Goal: Task Accomplishment & Management: Manage account settings

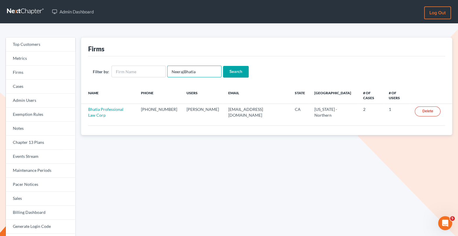
drag, startPoint x: 201, startPoint y: 73, endPoint x: 167, endPoint y: 73, distance: 33.5
click at [167, 73] on input "NeerajBhatia" at bounding box center [194, 72] width 54 height 12
paste input "[EMAIL_ADDRESS][DOMAIN_NAME]"
type input "[EMAIL_ADDRESS][DOMAIN_NAME]"
click at [239, 74] on input "Search" at bounding box center [236, 72] width 26 height 12
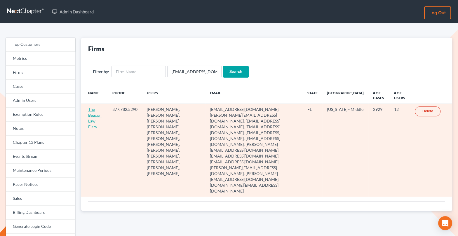
click at [90, 115] on link "The Beacon Law Firm" at bounding box center [94, 118] width 13 height 22
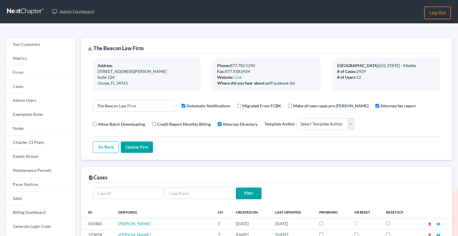
select select
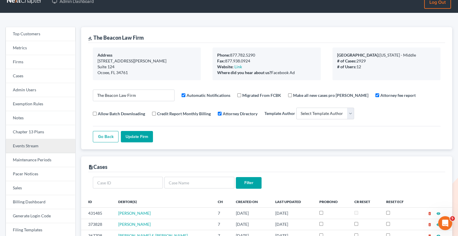
click at [44, 148] on link "Events Stream" at bounding box center [40, 146] width 69 height 14
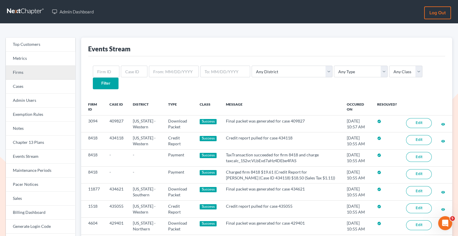
click at [50, 73] on link "Firms" at bounding box center [40, 73] width 69 height 14
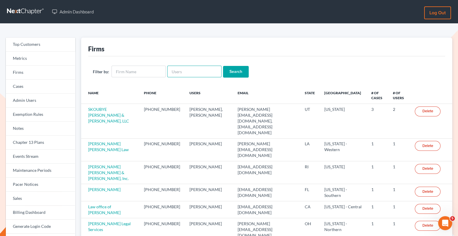
click at [180, 72] on input "text" at bounding box center [194, 72] width 54 height 12
paste input "[EMAIL_ADDRESS][DOMAIN_NAME]"
type input "[EMAIL_ADDRESS][DOMAIN_NAME]"
click at [233, 76] on input "Search" at bounding box center [236, 72] width 26 height 12
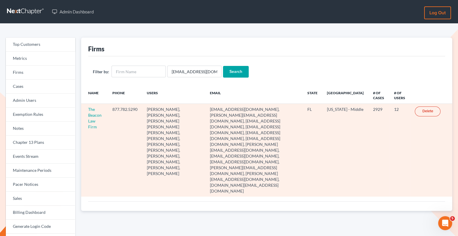
click at [92, 118] on td "The Beacon Law Firm" at bounding box center [94, 150] width 27 height 93
click at [93, 113] on link "The Beacon Law Firm" at bounding box center [94, 118] width 13 height 22
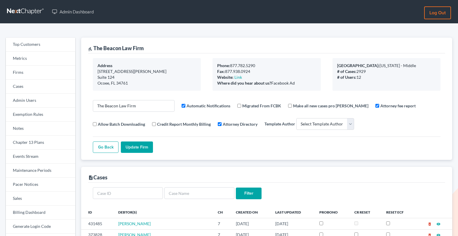
select select
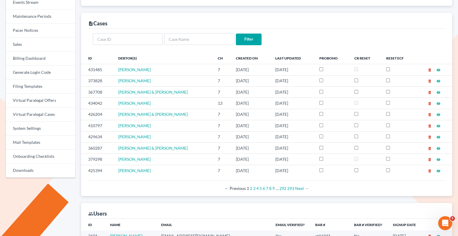
scroll to position [150, 0]
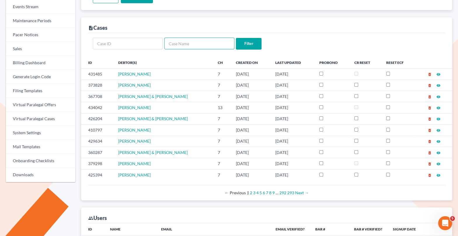
click at [182, 42] on input "text" at bounding box center [199, 44] width 70 height 12
paste input "Augi"
type input "Augi"
click at [253, 44] on input "Filter" at bounding box center [249, 44] width 26 height 12
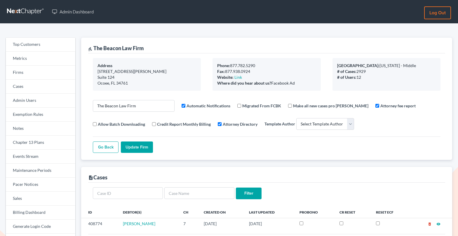
select select
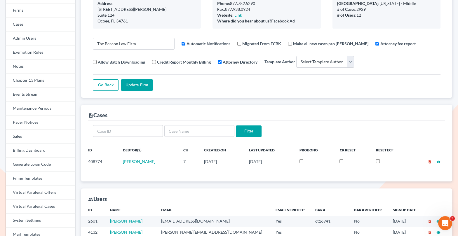
scroll to position [68, 0]
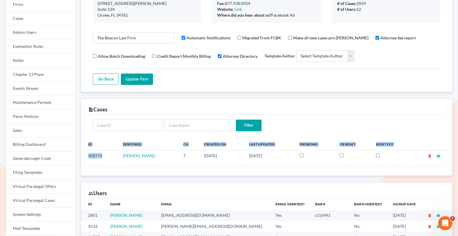
drag, startPoint x: 107, startPoint y: 154, endPoint x: 80, endPoint y: 154, distance: 26.8
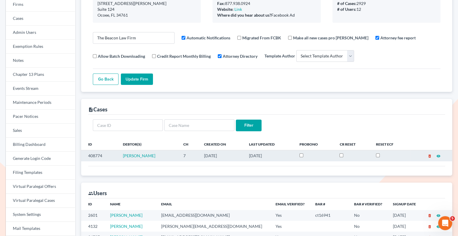
click at [110, 153] on td "408774" at bounding box center [99, 155] width 37 height 11
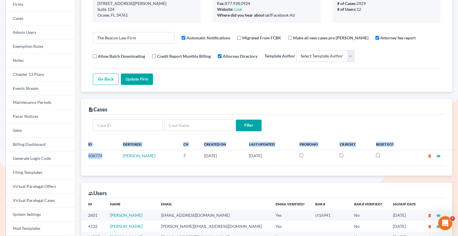
drag, startPoint x: 109, startPoint y: 153, endPoint x: 80, endPoint y: 153, distance: 28.6
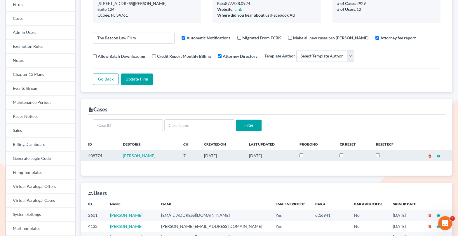
click at [114, 150] on td "408774" at bounding box center [99, 155] width 37 height 11
drag, startPoint x: 104, startPoint y: 153, endPoint x: 88, endPoint y: 154, distance: 16.4
click at [88, 154] on td "408774" at bounding box center [99, 155] width 37 height 11
copy td "408774"
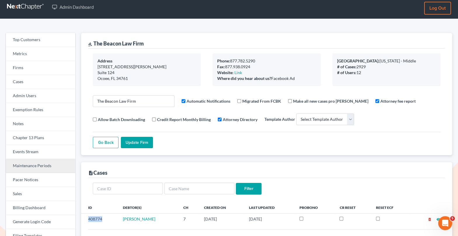
scroll to position [0, 0]
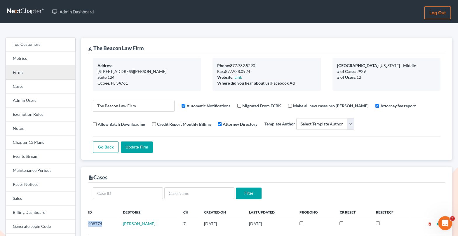
click at [33, 74] on link "Firms" at bounding box center [40, 73] width 69 height 14
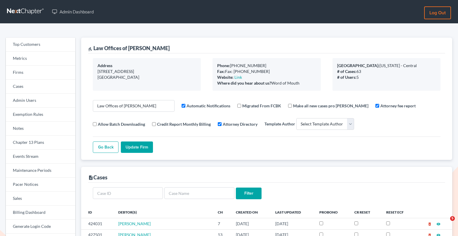
select select
click at [34, 158] on link "Events Stream" at bounding box center [40, 157] width 69 height 14
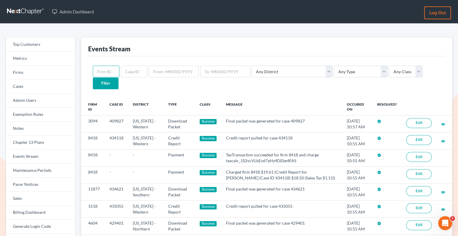
click at [107, 71] on input "text" at bounding box center [106, 72] width 27 height 12
paste input "408774"
type input "408774"
drag, startPoint x: 113, startPoint y: 69, endPoint x: 90, endPoint y: 68, distance: 23.9
click at [90, 68] on div "408774 Any District Alabama - Middle Alabama - Northern Alabama - Southern Alas…" at bounding box center [266, 77] width 357 height 42
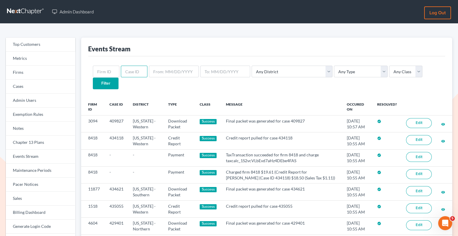
click at [127, 70] on input "text" at bounding box center [134, 72] width 27 height 12
paste input "408774"
type input "408774"
click at [93, 78] on input "Filter" at bounding box center [106, 84] width 26 height 12
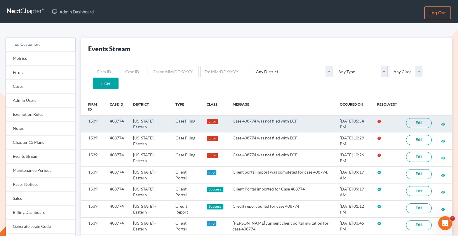
click at [422, 118] on link "Edit" at bounding box center [419, 123] width 26 height 10
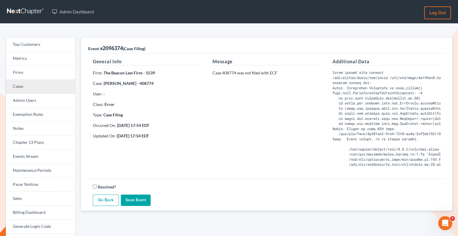
click at [41, 89] on link "Cases" at bounding box center [40, 87] width 69 height 14
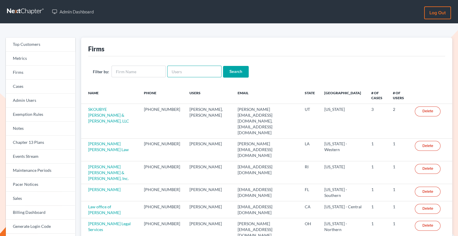
click at [189, 70] on input "text" at bounding box center [194, 72] width 54 height 12
paste input "[PERSON_NAME][EMAIL_ADDRESS][DOMAIN_NAME]"
type input "[PERSON_NAME][EMAIL_ADDRESS][DOMAIN_NAME]"
click at [229, 78] on div "Filter by: robert@newarkfirm.com Search" at bounding box center [266, 71] width 357 height 31
click at [230, 73] on input "Search" at bounding box center [236, 72] width 26 height 12
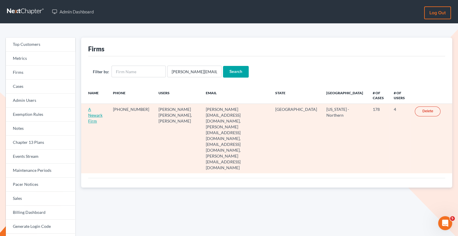
click at [96, 107] on link "A Newark Firm" at bounding box center [95, 115] width 14 height 17
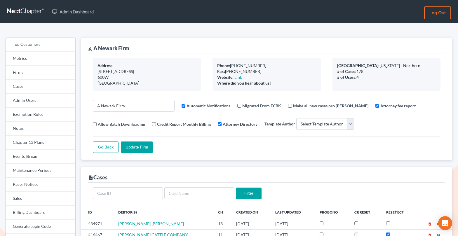
select select
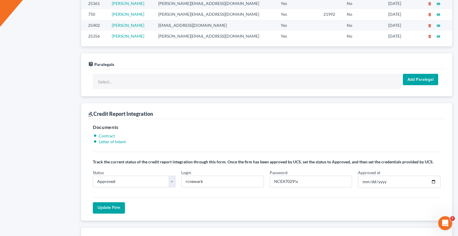
scroll to position [388, 0]
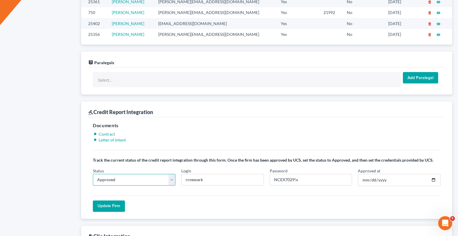
click at [172, 179] on select "In Progress Not Approved Approved Retry" at bounding box center [134, 180] width 83 height 12
select select "retry"
click at [93, 174] on select "In Progress Not Approved Approved Retry" at bounding box center [134, 180] width 83 height 12
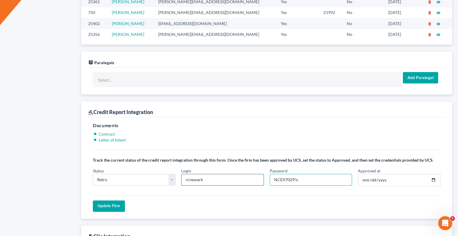
drag, startPoint x: 303, startPoint y: 174, endPoint x: 261, endPoint y: 175, distance: 42.3
click at [259, 175] on div "Status In Progress Not Approved Approved Retry Login rcnewark Password NCEX7029…" at bounding box center [266, 179] width 353 height 23
drag, startPoint x: 224, startPoint y: 176, endPoint x: 182, endPoint y: 176, distance: 42.0
click at [182, 176] on input "rcnewark" at bounding box center [222, 180] width 83 height 12
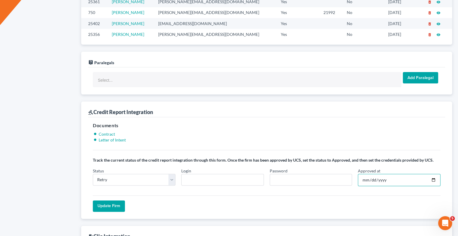
click at [399, 177] on input "2020-03-13" at bounding box center [399, 180] width 83 height 12
click at [375, 174] on input "Approved at" at bounding box center [399, 180] width 83 height 12
click at [383, 174] on input "Approved at" at bounding box center [399, 180] width 83 height 12
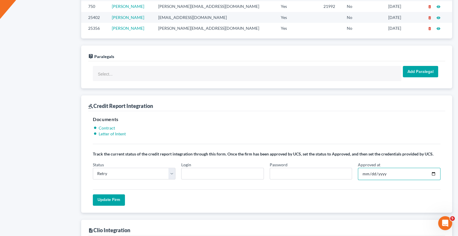
scroll to position [410, 0]
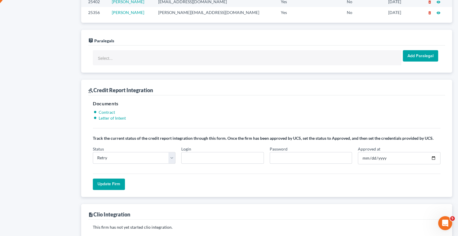
click at [106, 182] on input "Update Firm" at bounding box center [109, 184] width 32 height 12
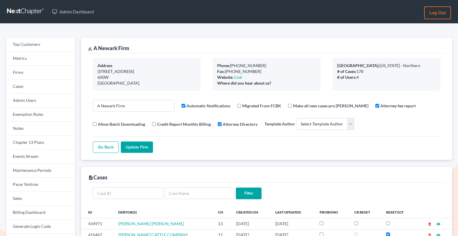
select select
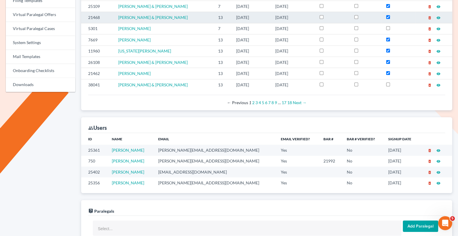
scroll to position [223, 0]
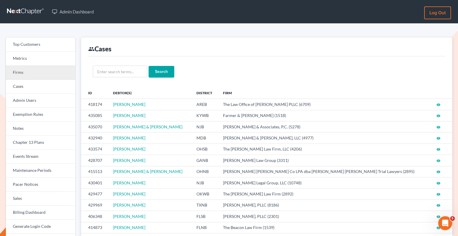
click at [42, 75] on link "Firms" at bounding box center [40, 73] width 69 height 14
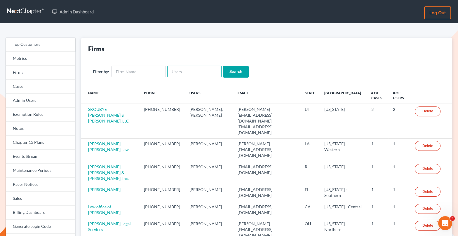
click at [183, 74] on input "text" at bounding box center [194, 72] width 54 height 12
paste input "[EMAIL_ADDRESS][DOMAIN_NAME]"
type input "[EMAIL_ADDRESS][DOMAIN_NAME]"
click at [235, 73] on input "Search" at bounding box center [236, 72] width 26 height 12
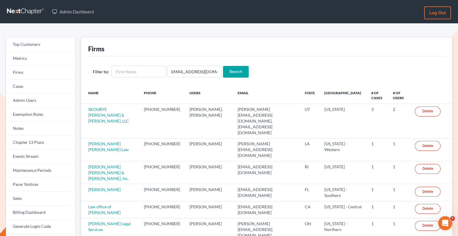
scroll to position [0, 0]
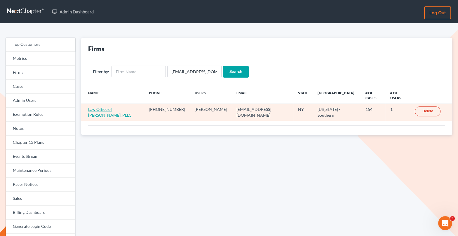
click at [132, 107] on link "Law Office of [PERSON_NAME], PLLC" at bounding box center [109, 112] width 43 height 11
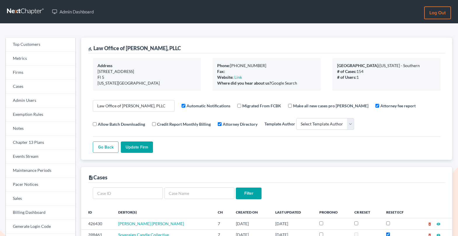
select select
click at [32, 71] on link "Firms" at bounding box center [40, 73] width 69 height 14
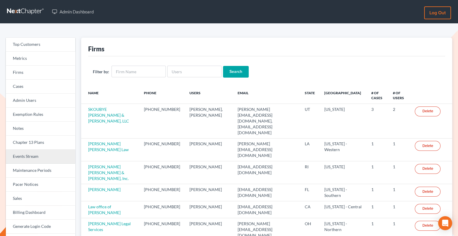
click at [45, 163] on link "Events Stream" at bounding box center [40, 157] width 69 height 14
click at [52, 159] on link "Events Stream" at bounding box center [40, 157] width 69 height 14
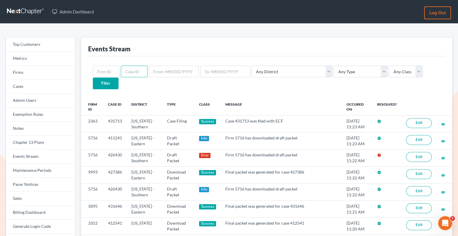
click at [131, 75] on input "text" at bounding box center [134, 72] width 27 height 12
paste input "sdds"
type input "sdds"
click at [38, 73] on link "Firms" at bounding box center [40, 73] width 69 height 14
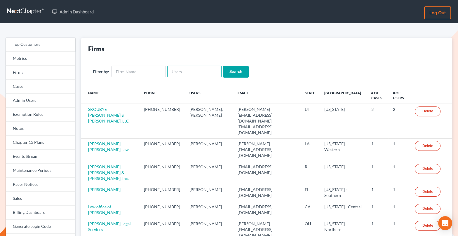
click at [170, 71] on input "text" at bounding box center [194, 72] width 54 height 12
paste input "sdds"
type input "sdds"
click at [239, 71] on input "Search" at bounding box center [236, 72] width 26 height 12
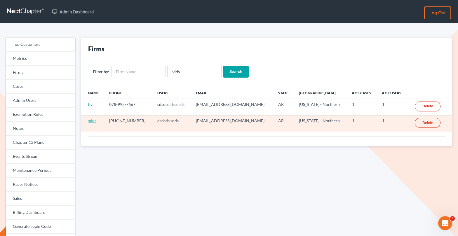
click at [91, 119] on link "sdds" at bounding box center [92, 120] width 8 height 5
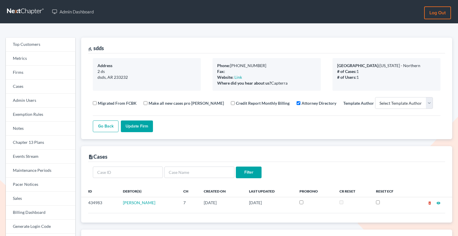
select select
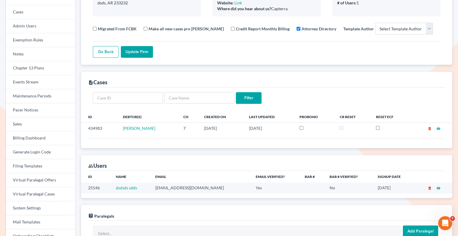
click at [430, 187] on icon "delete_forever" at bounding box center [429, 188] width 4 height 4
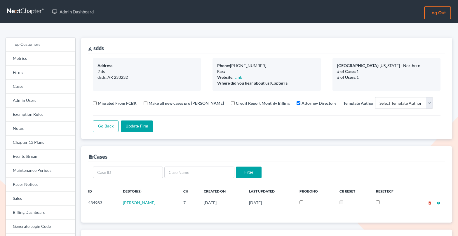
select select
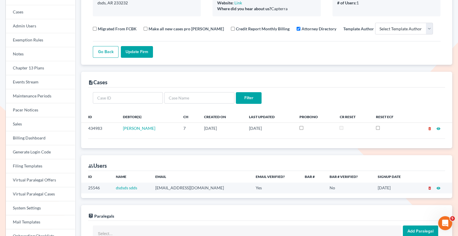
click at [428, 188] on icon "delete_forever" at bounding box center [429, 188] width 4 height 4
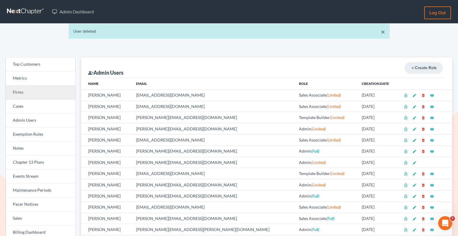
click at [30, 94] on link "Firms" at bounding box center [40, 92] width 69 height 14
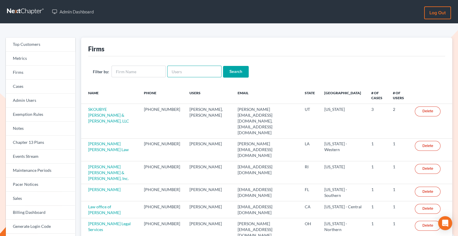
click at [189, 75] on input "text" at bounding box center [194, 72] width 54 height 12
paste input "sdds"
type input "sdds"
drag, startPoint x: 200, startPoint y: 66, endPoint x: 220, endPoint y: 89, distance: 30.0
click at [220, 89] on div "Firms Filter by: sdds Search Name Phone Users Email State Primary District # of…" at bounding box center [266, 189] width 371 height 303
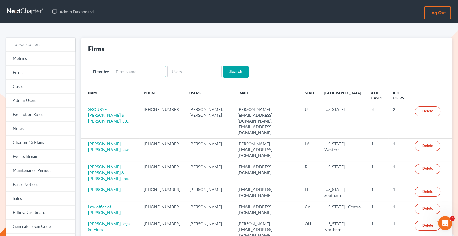
click at [120, 72] on input "text" at bounding box center [138, 72] width 54 height 12
paste input "sdds"
type input "sdds"
click at [227, 71] on input "Search" at bounding box center [236, 72] width 26 height 12
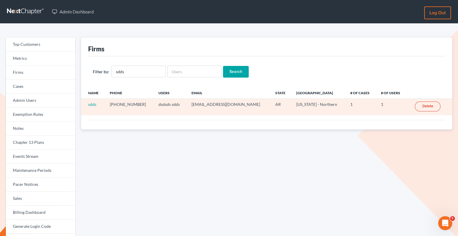
click at [425, 106] on link "Delete" at bounding box center [427, 106] width 26 height 10
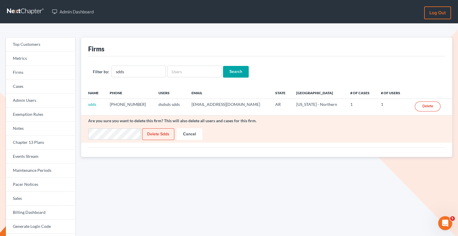
click at [156, 132] on input "Delete sdds" at bounding box center [158, 134] width 32 height 12
type input "Deleting..."
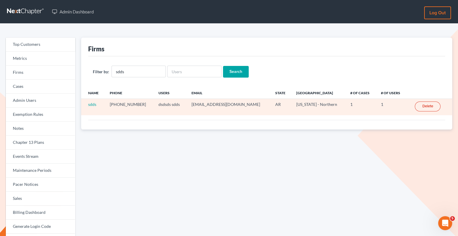
click at [426, 106] on link "Delete" at bounding box center [427, 106] width 26 height 10
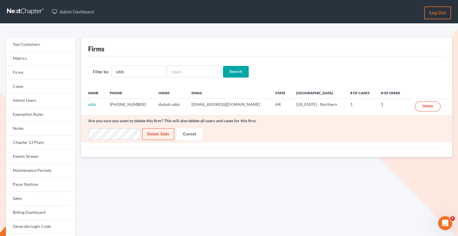
click at [161, 130] on input "Delete sdds" at bounding box center [158, 134] width 32 height 12
type input "Deleting..."
